Goal: Task Accomplishment & Management: Complete application form

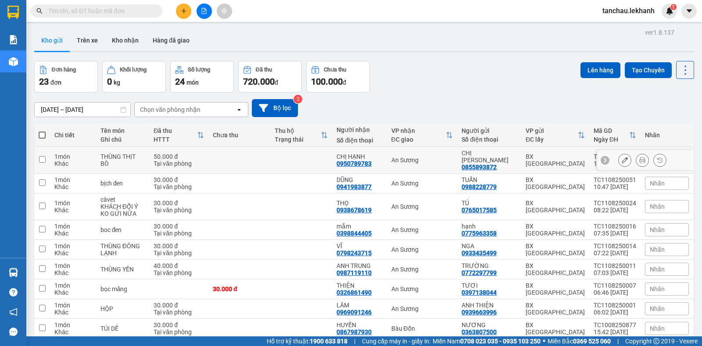
click at [619, 154] on button at bounding box center [625, 160] width 12 height 15
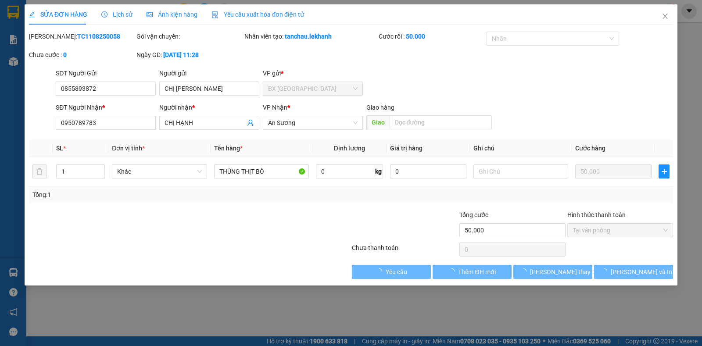
type input "0855893872"
type input "CHỊ [PERSON_NAME]"
type input "0950789783"
type input "CHỊ HẠNH"
type input "50.000"
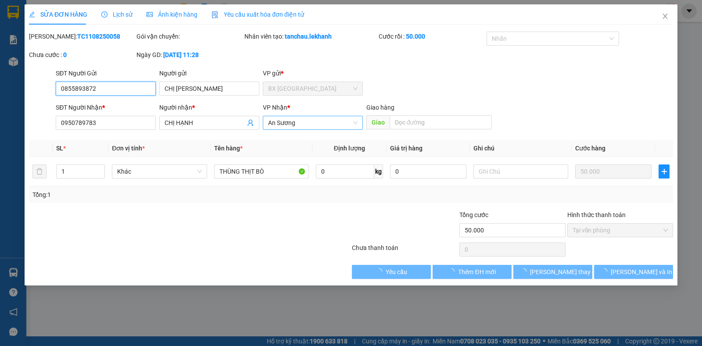
click at [328, 123] on span "An Sương" at bounding box center [313, 122] width 90 height 13
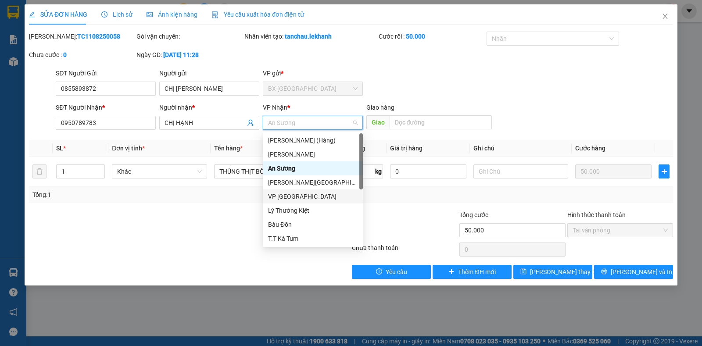
drag, startPoint x: 296, startPoint y: 197, endPoint x: 355, endPoint y: 222, distance: 64.1
click at [298, 198] on div "VP [GEOGRAPHIC_DATA]" at bounding box center [313, 197] width 90 height 10
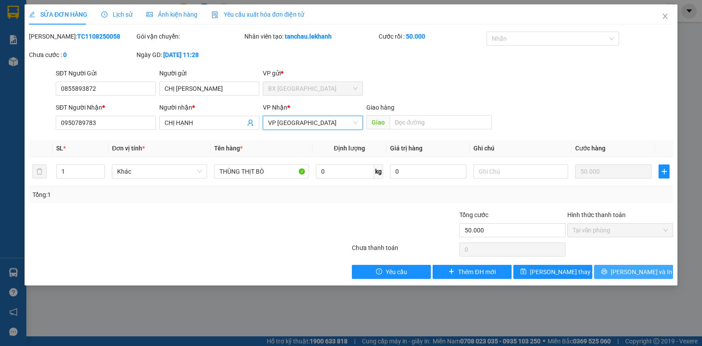
click at [620, 266] on button "[PERSON_NAME] và In" at bounding box center [633, 272] width 79 height 14
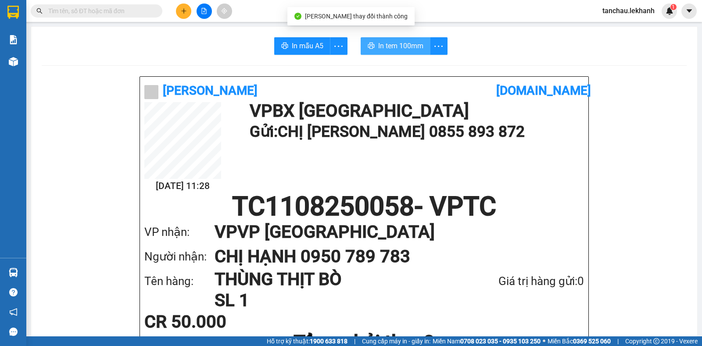
click at [388, 46] on span "In tem 100mm" at bounding box center [400, 45] width 45 height 11
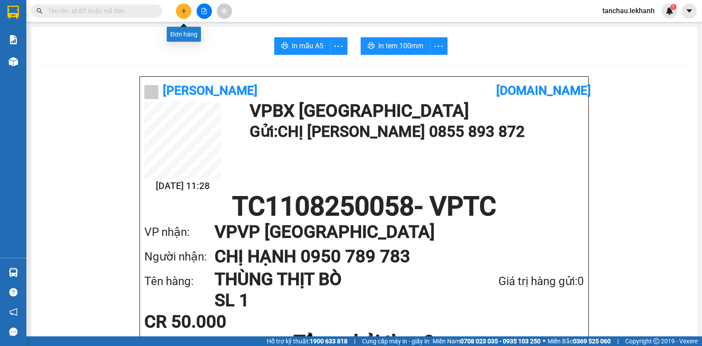
click at [181, 12] on icon "plus" at bounding box center [184, 11] width 6 height 6
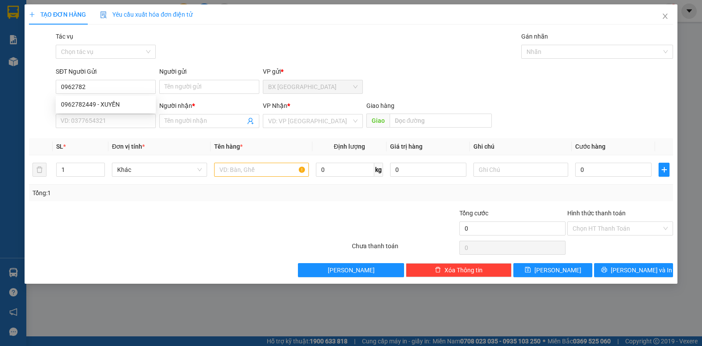
click at [67, 113] on div "0962782449 0962782449 - XUYẾN" at bounding box center [106, 105] width 100 height 18
click at [72, 107] on div "SĐT Người Nhận *" at bounding box center [106, 106] width 100 height 10
click at [72, 114] on input "SĐT Người Nhận *" at bounding box center [106, 121] width 100 height 14
click at [109, 85] on input "0962782" at bounding box center [106, 87] width 100 height 14
click at [95, 105] on div "0962782449 - XUYẾN" at bounding box center [106, 105] width 90 height 10
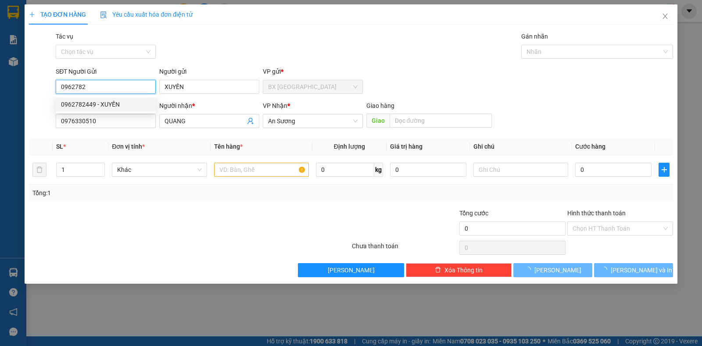
type input "0962782449"
type input "XUYẾN"
type input "0976330510"
type input "QUANG"
type input "30.000"
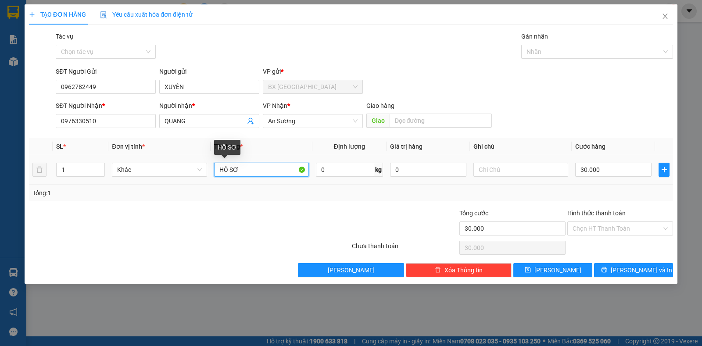
click at [261, 173] on input "HỒ SƠ" at bounding box center [261, 170] width 95 height 14
click at [590, 233] on input "Hình thức thanh toán" at bounding box center [617, 228] width 89 height 13
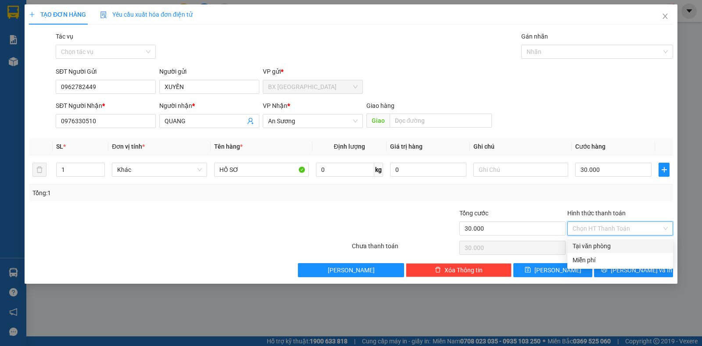
click at [593, 244] on div "Tại văn phòng" at bounding box center [620, 246] width 95 height 10
type input "0"
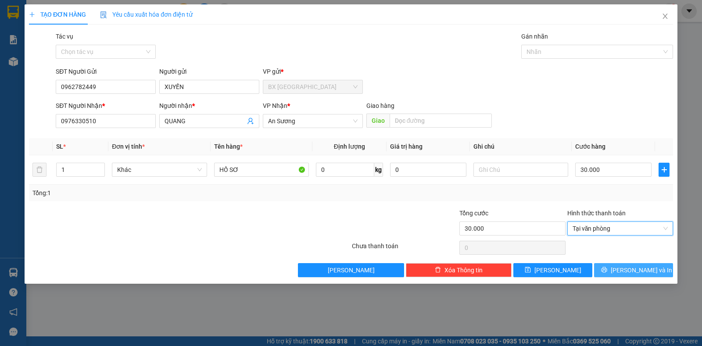
click at [612, 275] on button "[PERSON_NAME] và In" at bounding box center [633, 270] width 79 height 14
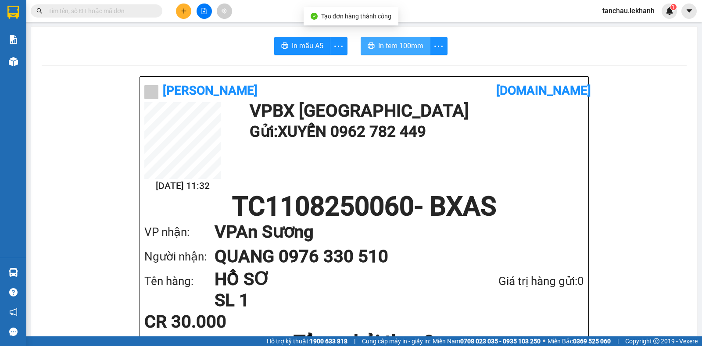
click at [381, 45] on span "In tem 100mm" at bounding box center [400, 45] width 45 height 11
